Goal: Task Accomplishment & Management: Use online tool/utility

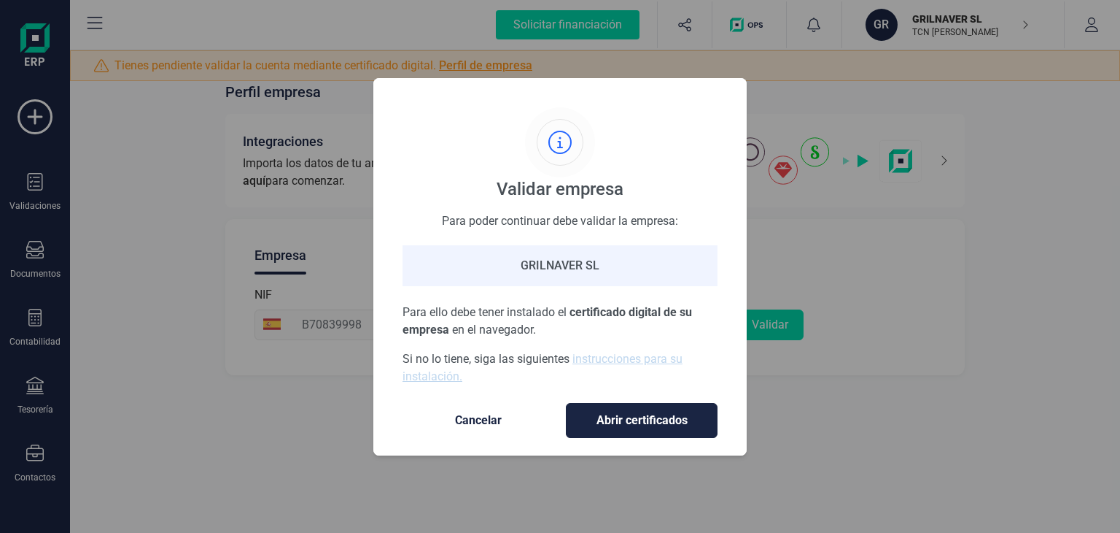
click at [492, 422] on span "Cancelar" at bounding box center [478, 420] width 123 height 18
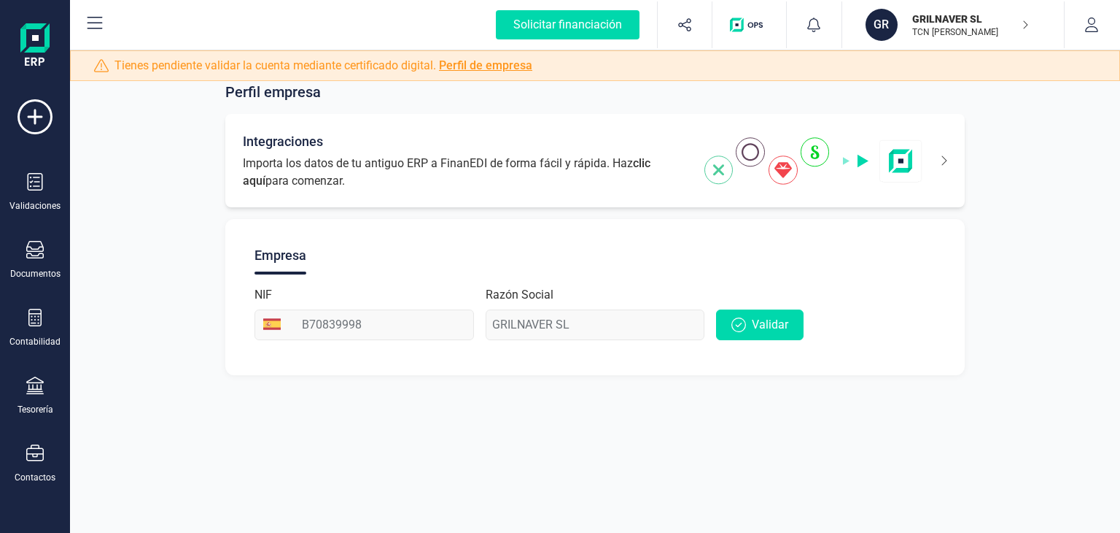
click at [651, 165] on span "clic aquí" at bounding box center [447, 171] width 408 height 31
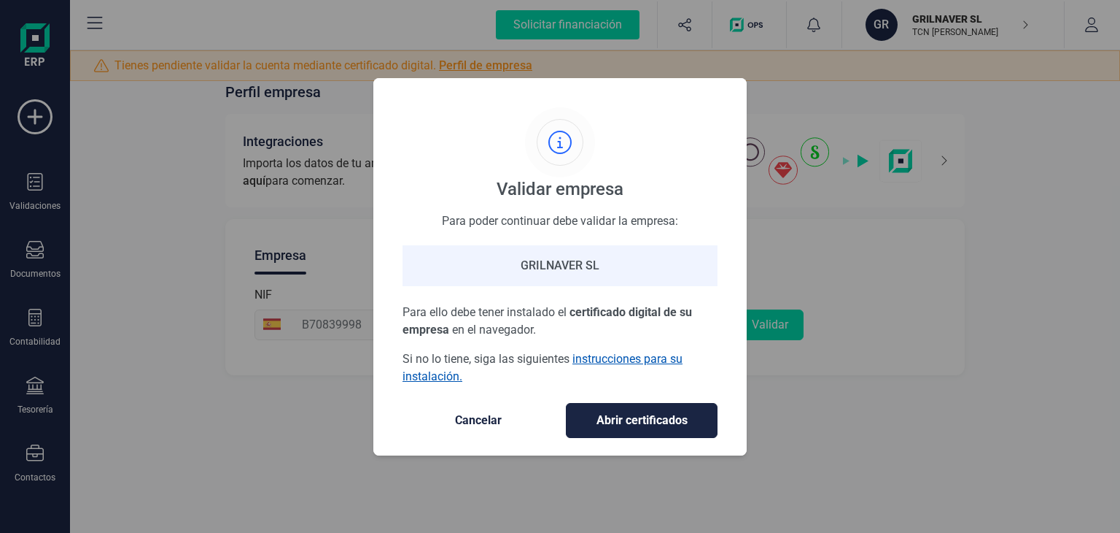
click at [655, 360] on link "instrucciones para su instalación." at bounding box center [543, 367] width 280 height 31
drag, startPoint x: 494, startPoint y: 414, endPoint x: 462, endPoint y: 404, distance: 33.7
click at [494, 415] on span "Cancelar" at bounding box center [478, 420] width 123 height 18
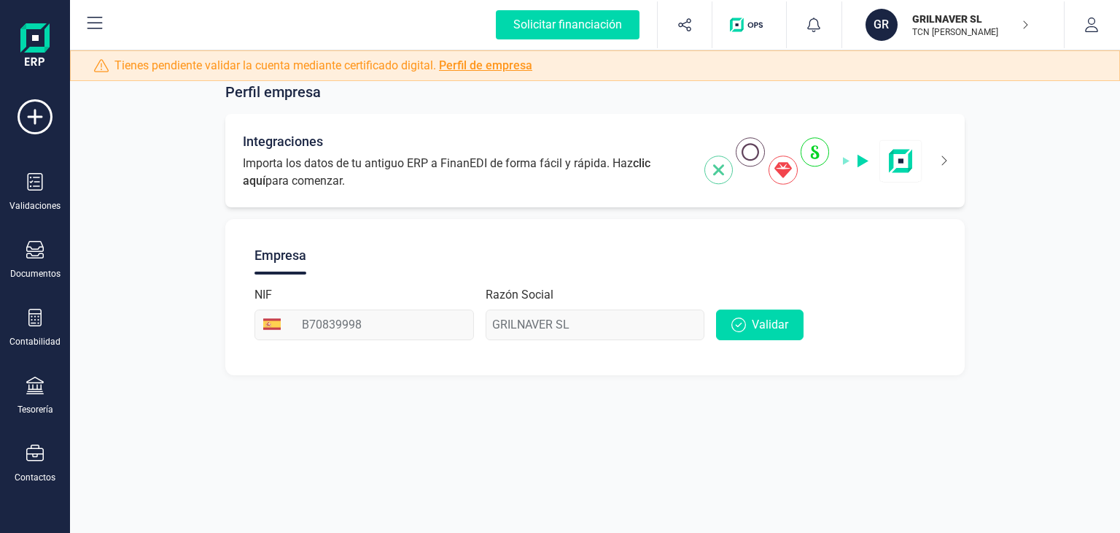
click at [934, 161] on icon at bounding box center [935, 160] width 25 height 23
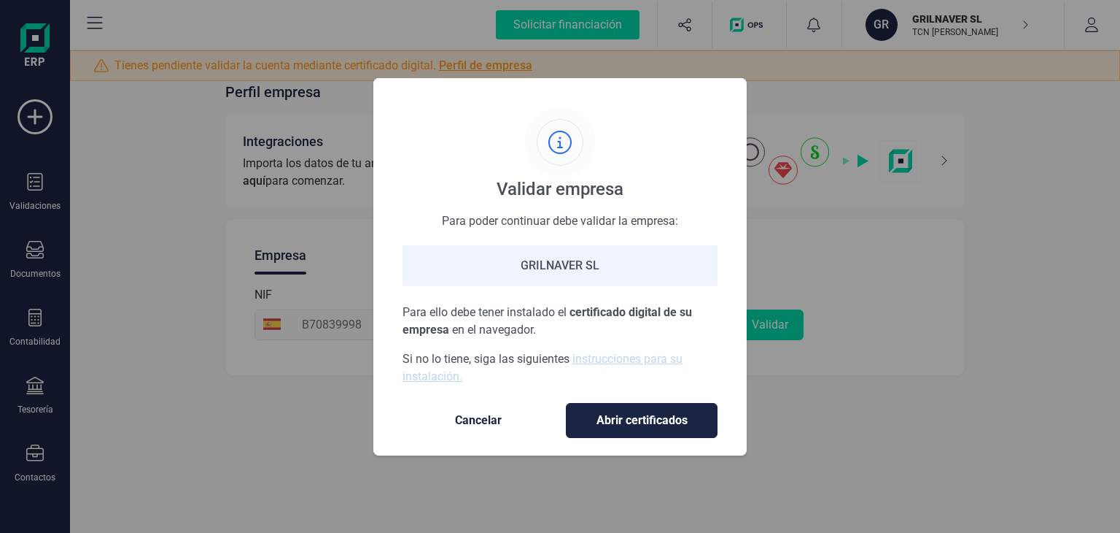
click at [625, 425] on span "Abrir certificados" at bounding box center [641, 420] width 121 height 18
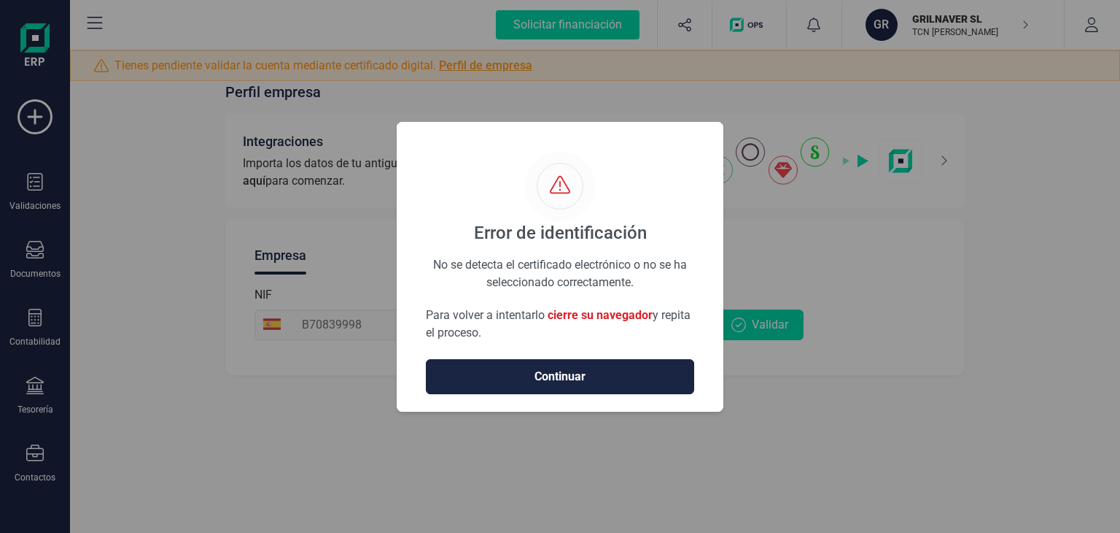
click at [778, 263] on div "Error de identificación No se detecta el certificado electrónico o no se ha sel…" at bounding box center [560, 266] width 1120 height 533
drag, startPoint x: 586, startPoint y: 85, endPoint x: 583, endPoint y: 95, distance: 10.6
click at [586, 88] on div "Error de identificación No se detecta el certificado electrónico o no se ha sel…" at bounding box center [560, 266] width 1120 height 533
drag, startPoint x: 163, startPoint y: 198, endPoint x: 58, endPoint y: 194, distance: 104.4
click at [161, 198] on div "Error de identificación No se detecta el certificado electrónico o no se ha sel…" at bounding box center [560, 266] width 1120 height 533
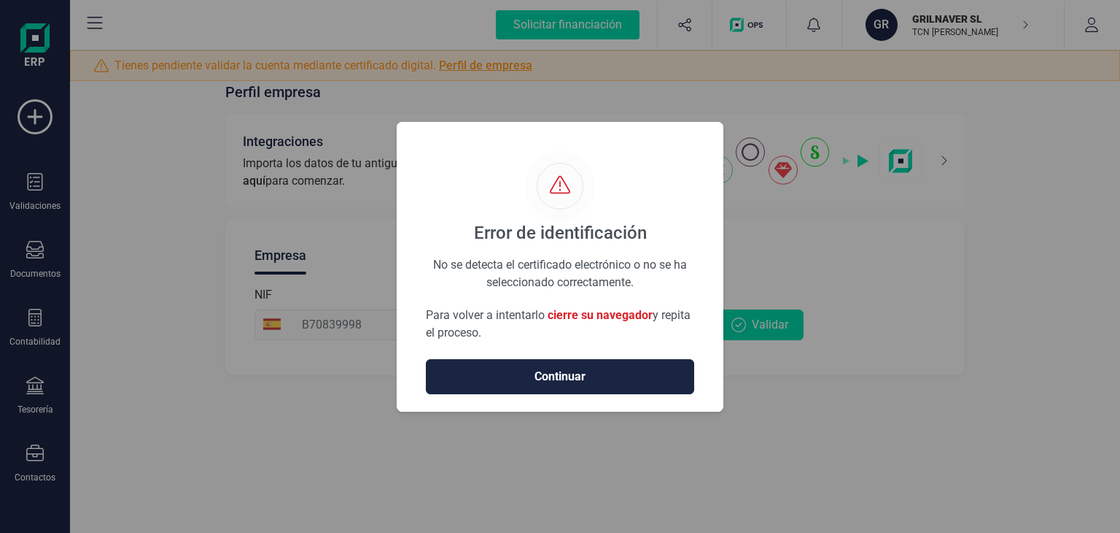
drag, startPoint x: 64, startPoint y: 234, endPoint x: 159, endPoint y: 234, distance: 94.8
click at [87, 229] on div "Error de identificación No se detecta el certificado electrónico o no se ha sel…" at bounding box center [560, 266] width 1120 height 533
drag, startPoint x: 569, startPoint y: 368, endPoint x: 88, endPoint y: 266, distance: 492.2
click at [564, 363] on button "Continuar" at bounding box center [560, 376] width 268 height 35
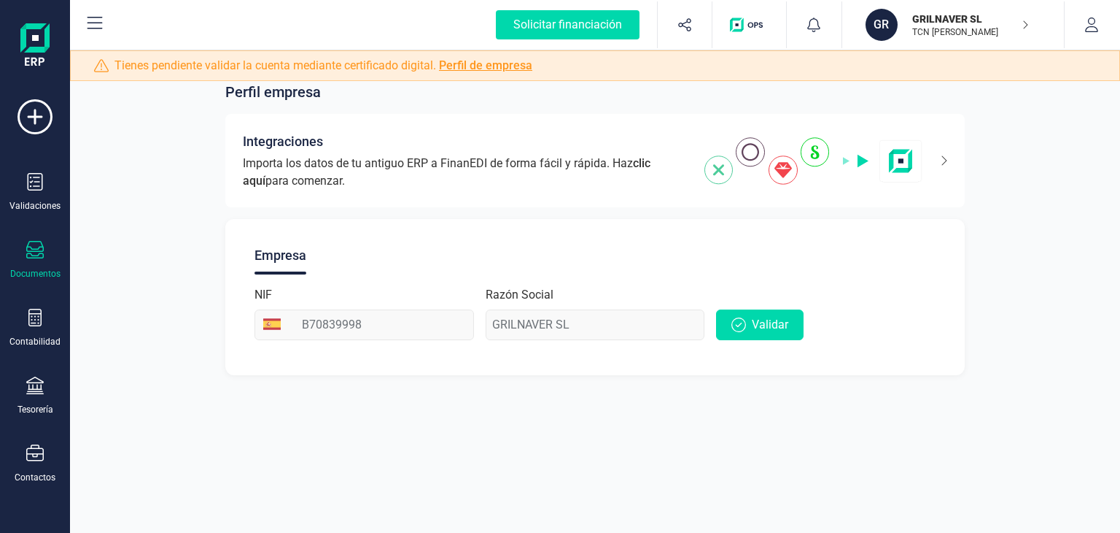
click at [42, 263] on div "Documentos" at bounding box center [35, 260] width 58 height 39
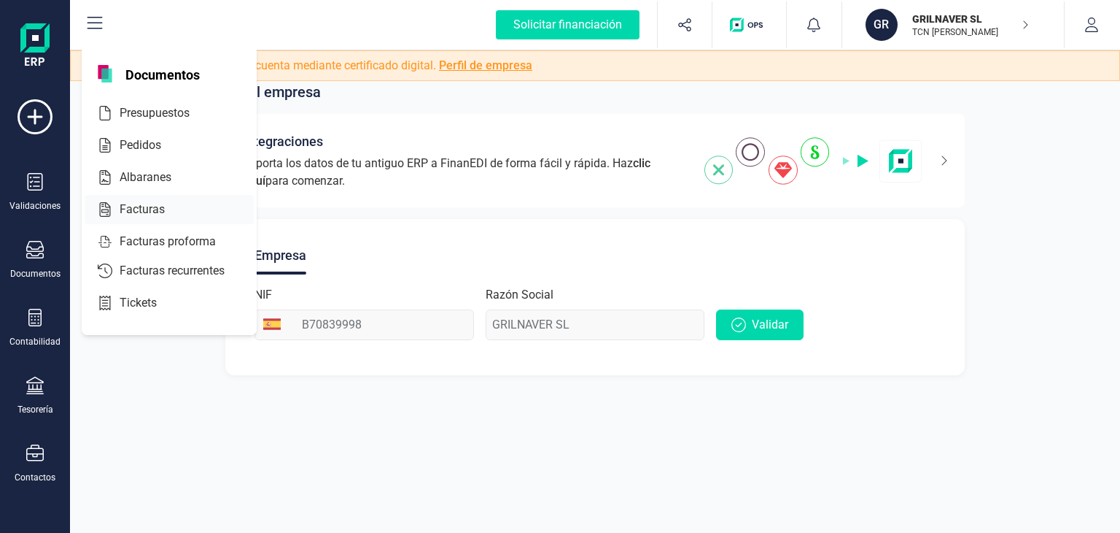
click at [128, 209] on span "Facturas" at bounding box center [152, 210] width 77 height 18
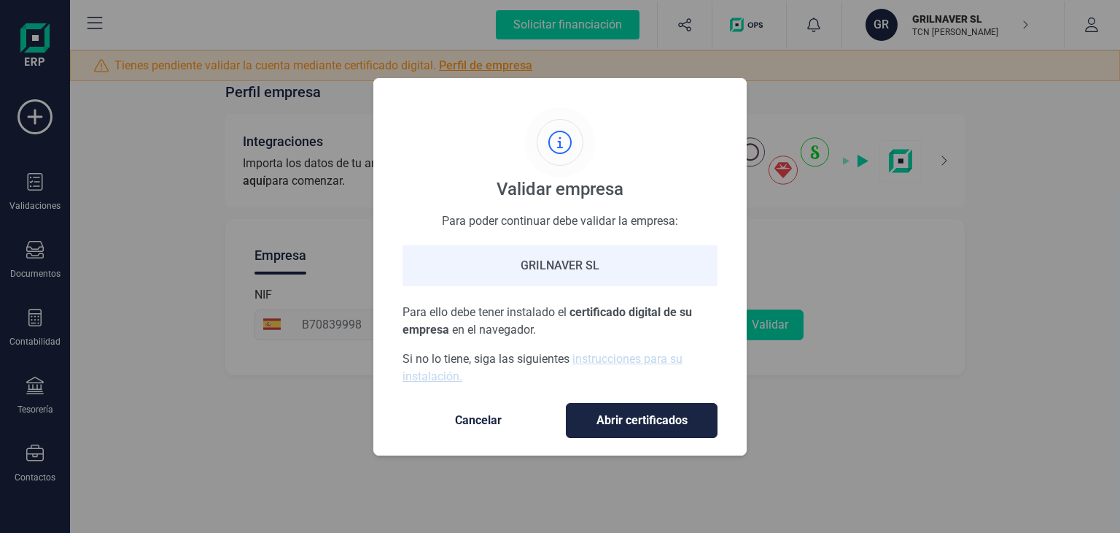
click at [827, 269] on div "Validar empresa Para poder continuar debe validar la empresa: GRILNAVER SL Para…" at bounding box center [560, 266] width 1120 height 533
click at [460, 416] on span "Cancelar" at bounding box center [478, 420] width 123 height 18
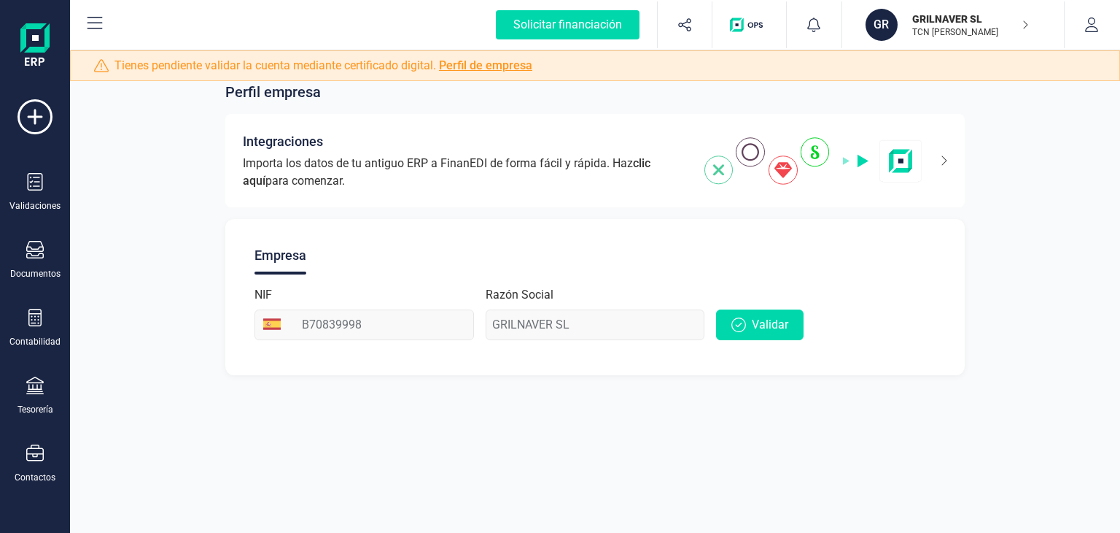
click at [105, 384] on div "Perfil empresa Integraciones Importa los datos de tu antiguo ERP a FinanEDI de …" at bounding box center [595, 220] width 1050 height 346
